Goal: Find specific page/section: Find specific page/section

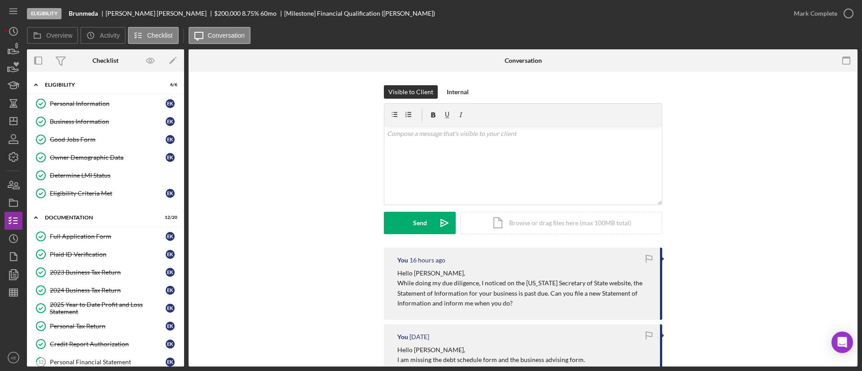
scroll to position [269, 0]
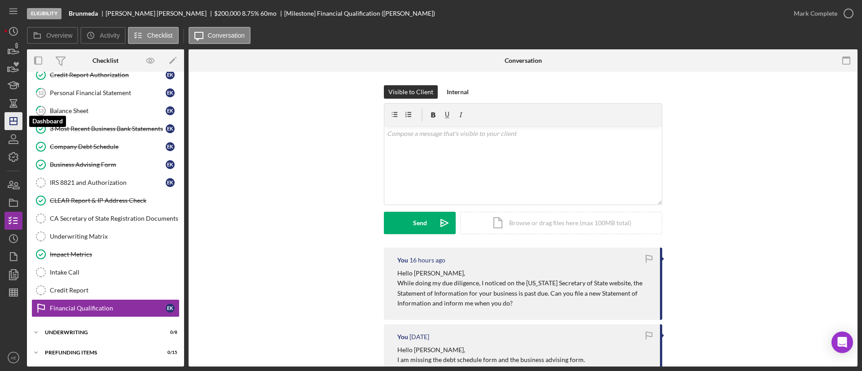
click at [13, 119] on line "button" at bounding box center [13, 120] width 0 height 4
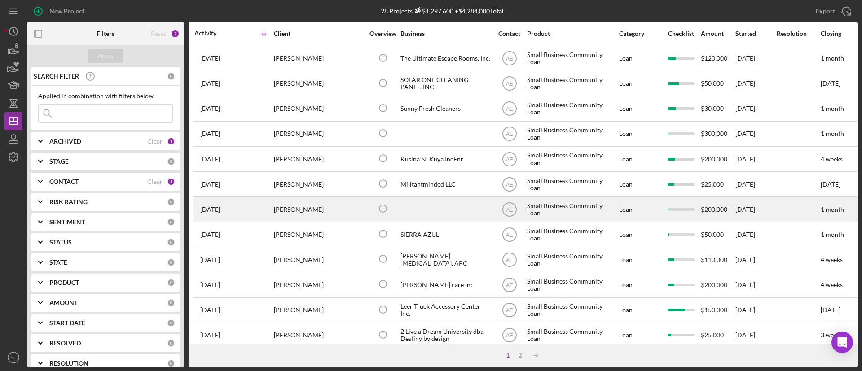
scroll to position [345, 0]
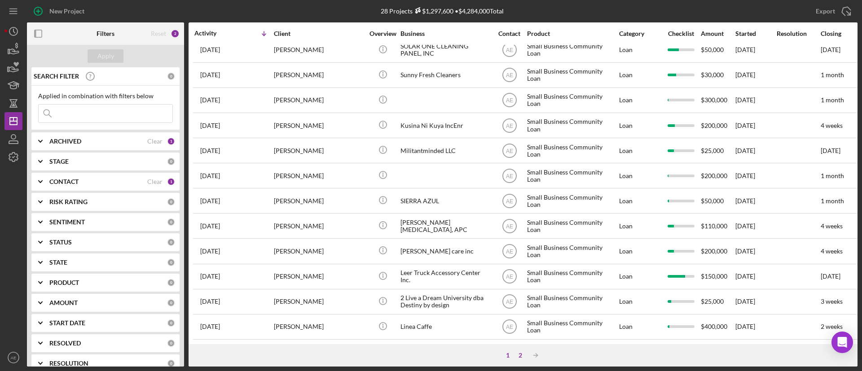
click at [521, 358] on div "2" at bounding box center [520, 355] width 13 height 7
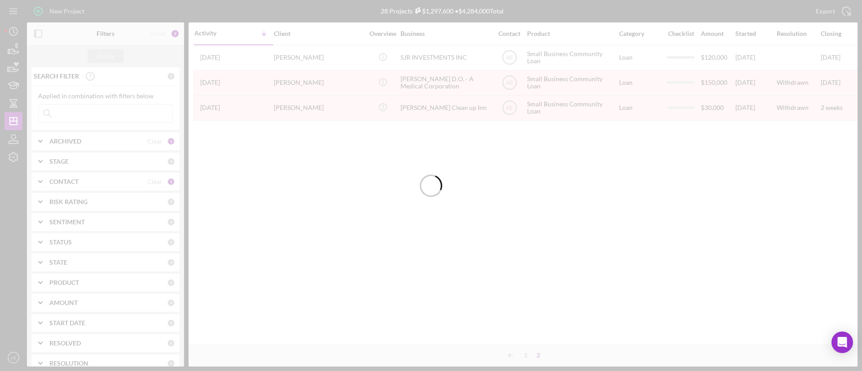
scroll to position [0, 0]
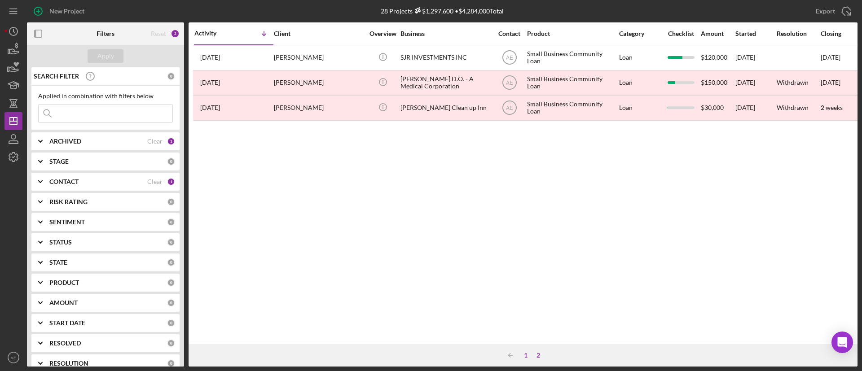
click at [526, 356] on div "1" at bounding box center [525, 355] width 13 height 7
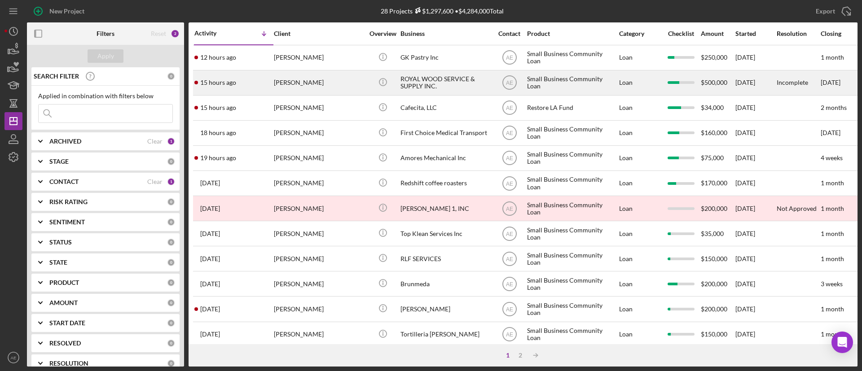
click at [308, 86] on div "[PERSON_NAME]" at bounding box center [319, 83] width 90 height 24
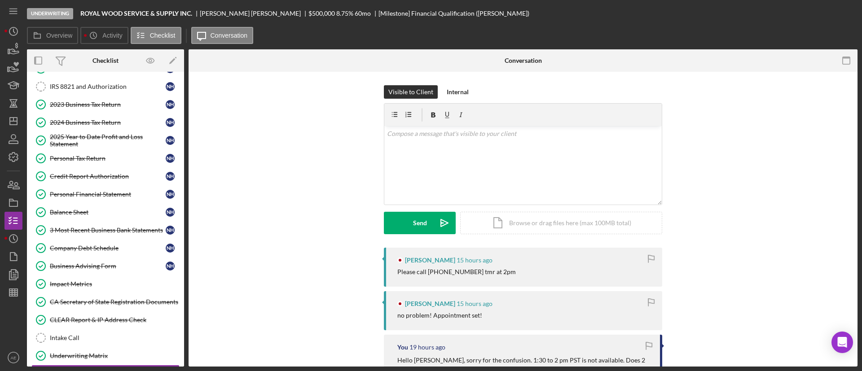
scroll to position [192, 0]
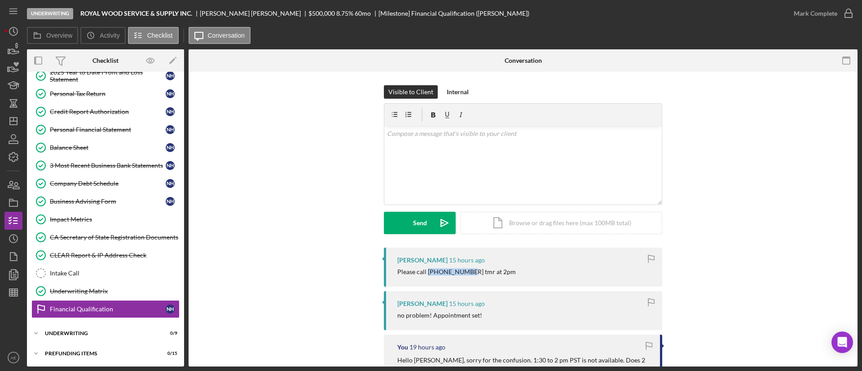
drag, startPoint x: 426, startPoint y: 273, endPoint x: 466, endPoint y: 275, distance: 40.4
click at [466, 275] on div "Please call [PHONE_NUMBER] tmr at 2pm" at bounding box center [456, 271] width 119 height 7
copy div "[PHONE_NUMBER]"
click at [16, 124] on polygon "button" at bounding box center [13, 121] width 7 height 7
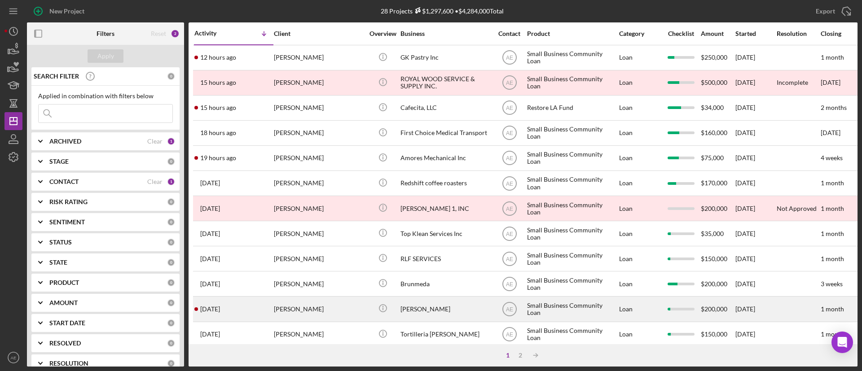
click at [338, 308] on div "[PERSON_NAME]" at bounding box center [319, 309] width 90 height 24
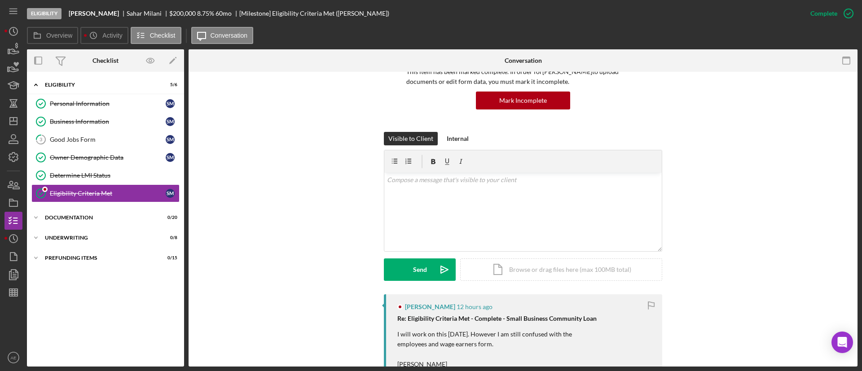
scroll to position [269, 0]
